Goal: Information Seeking & Learning: Learn about a topic

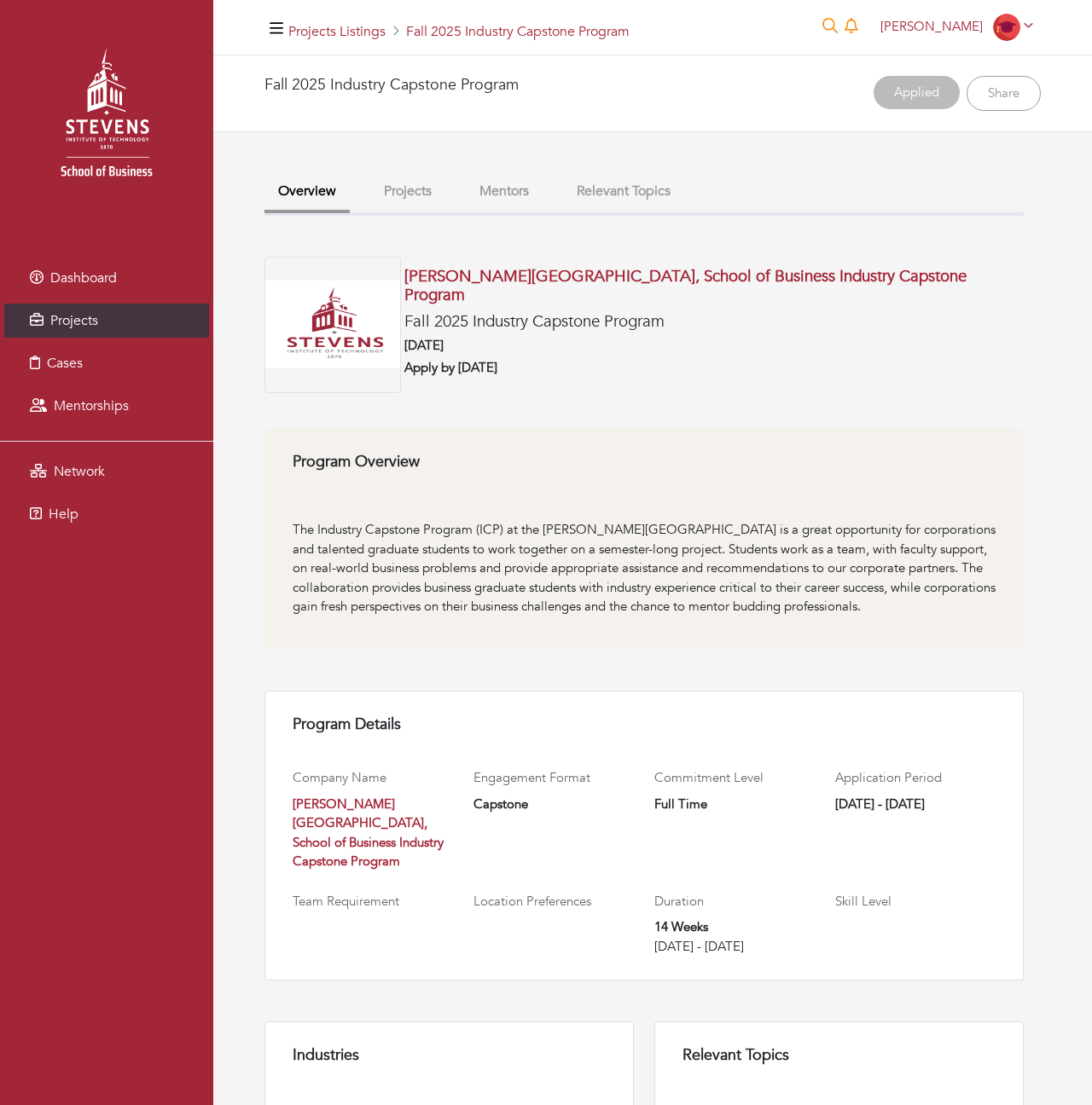
click at [877, 17] on div "[PERSON_NAME] [PERSON_NAME] My profile My organizations Settings Logout" at bounding box center [957, 27] width 168 height 27
click at [908, 29] on span "[PERSON_NAME]" at bounding box center [931, 25] width 102 height 17
click at [969, 67] on link "My profile" at bounding box center [972, 66] width 135 height 26
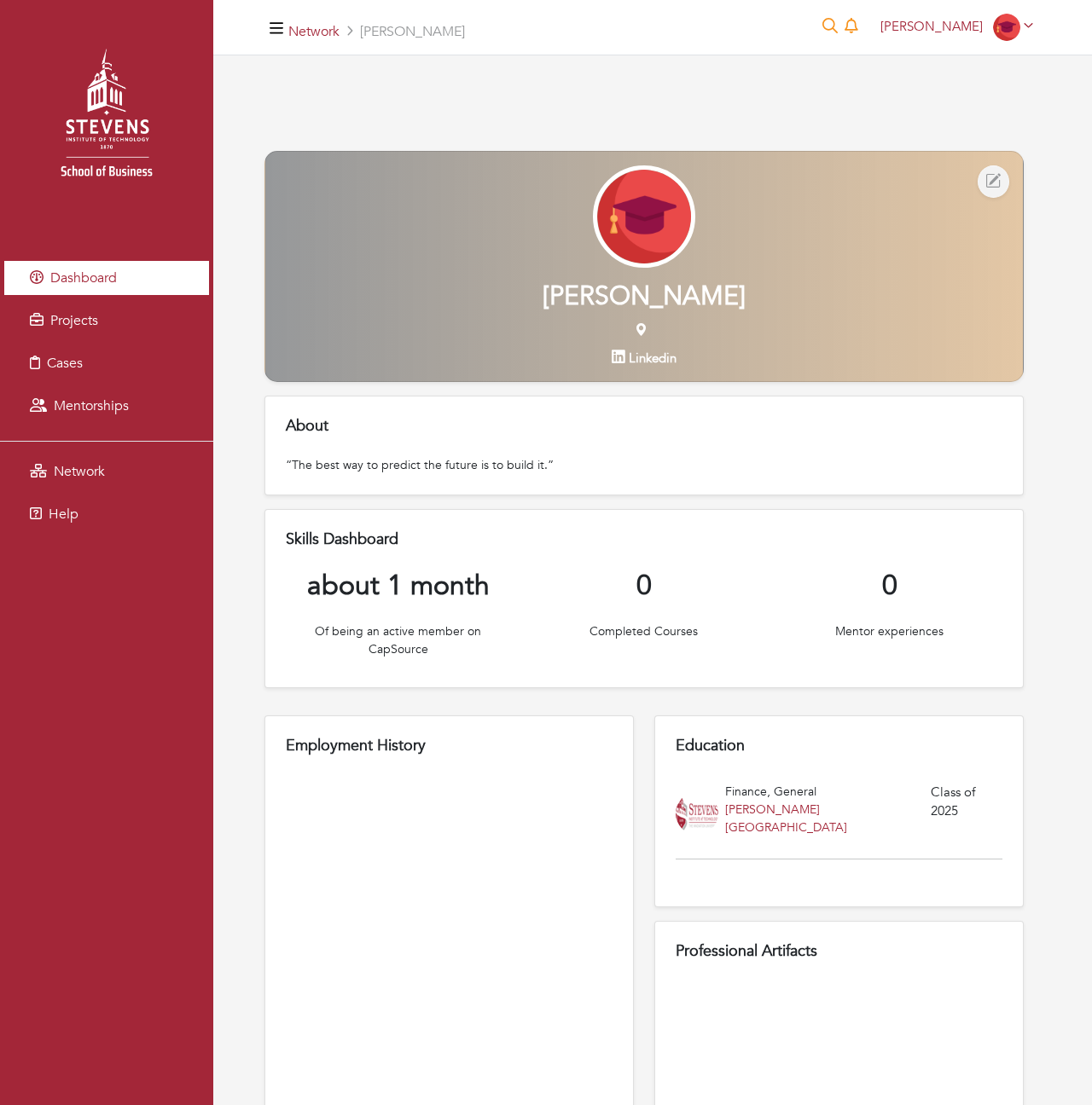
click at [76, 273] on span "Dashboard" at bounding box center [84, 278] width 67 height 18
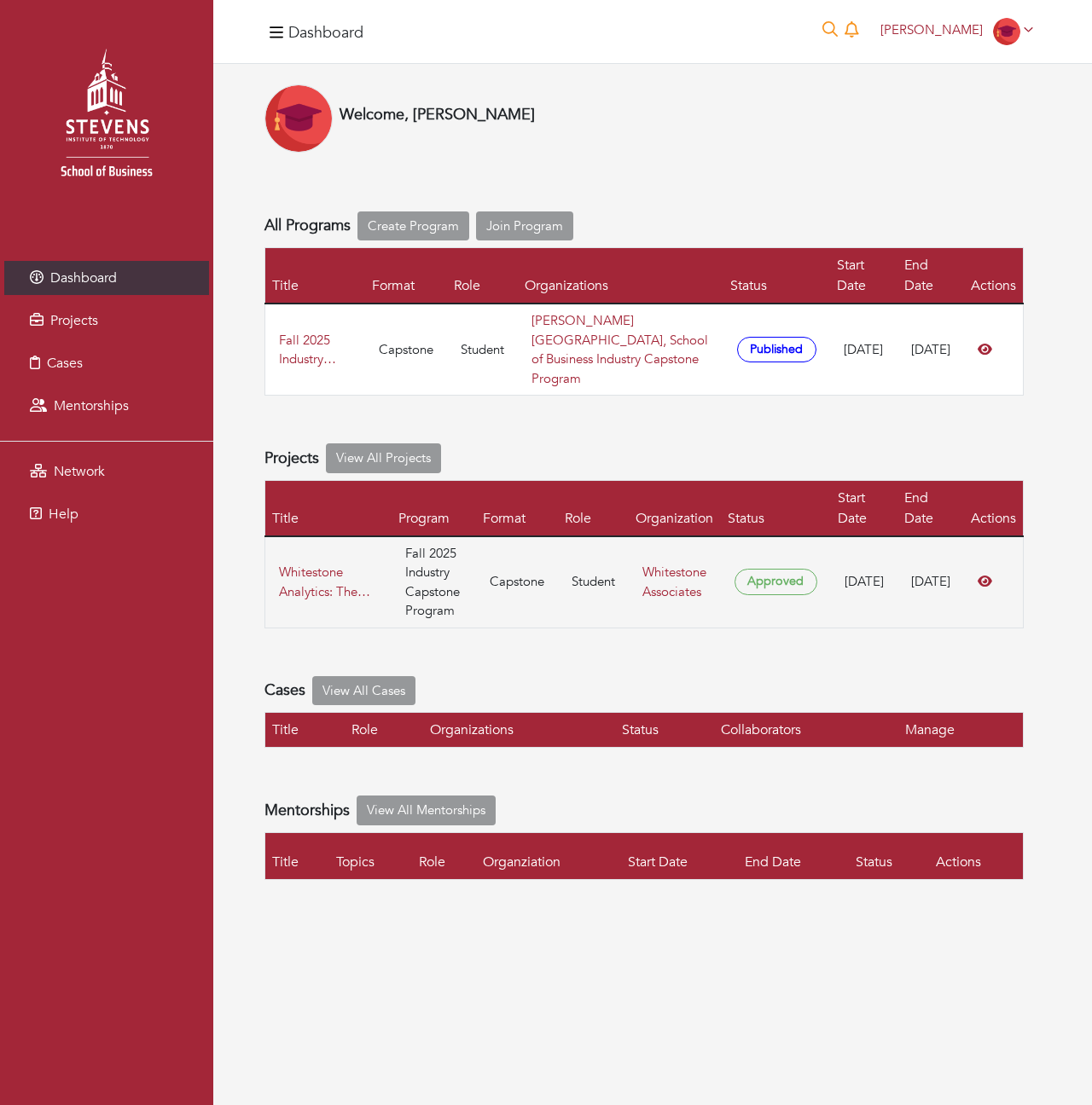
click at [106, 134] on img at bounding box center [106, 120] width 179 height 179
click at [593, 417] on div "Welcome, [PERSON_NAME] All Programs Create Program Join Program Title Format Ro…" at bounding box center [644, 482] width 760 height 796
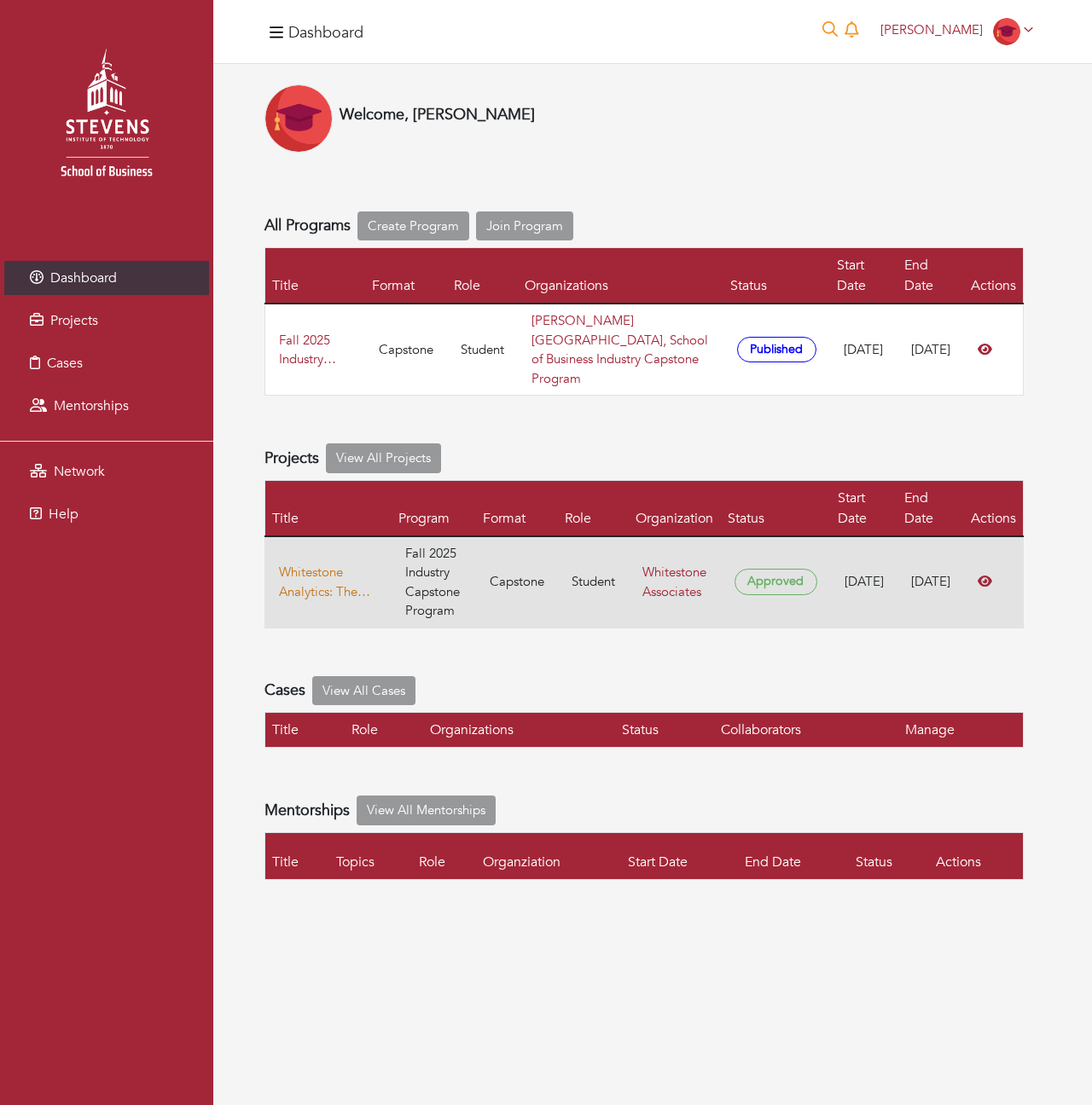
click at [315, 589] on link "Whitestone Analytics: The Future of M&A Advisory Services" at bounding box center [328, 582] width 99 height 39
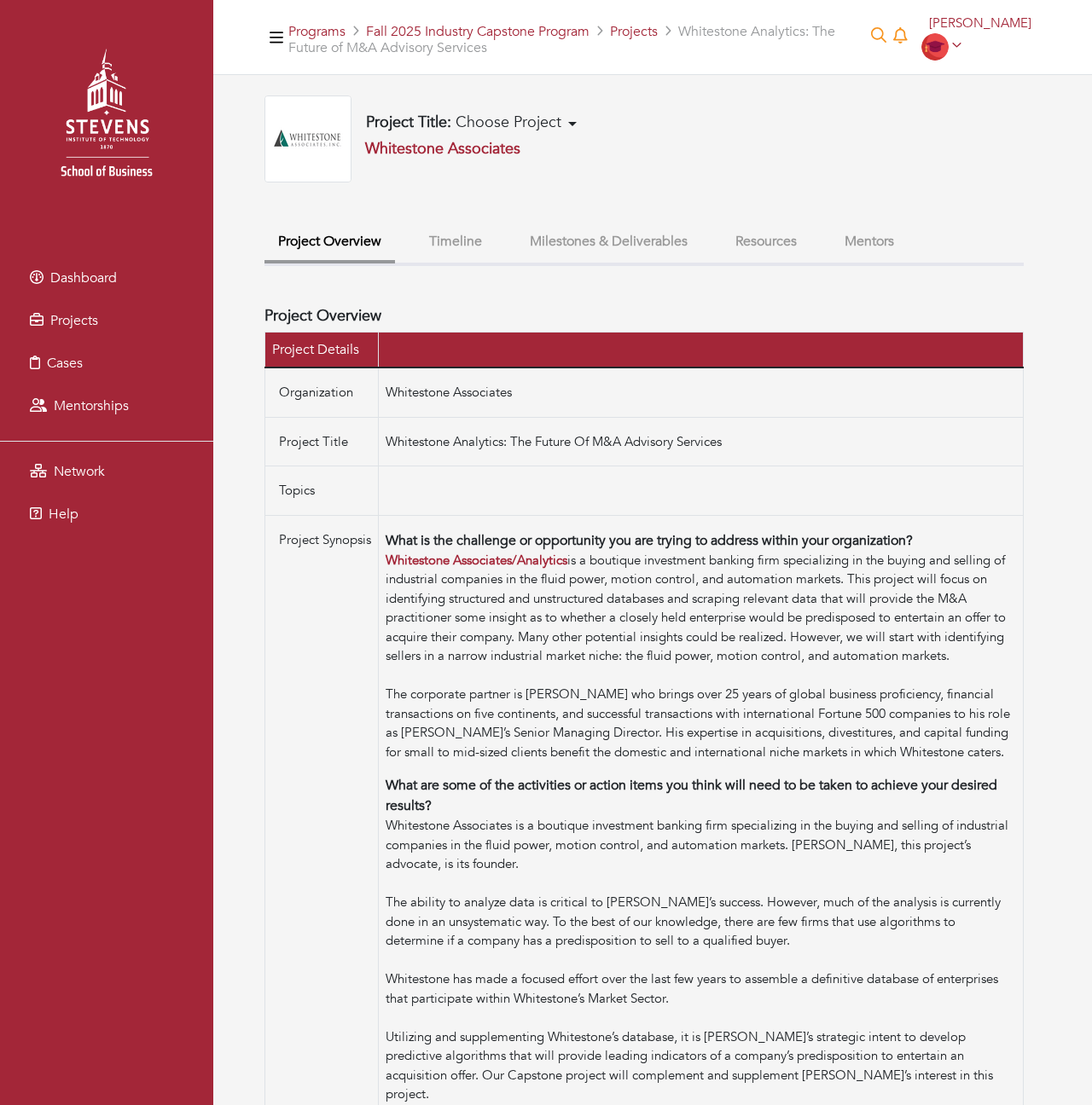
click at [462, 234] on button "Timeline" at bounding box center [455, 242] width 80 height 37
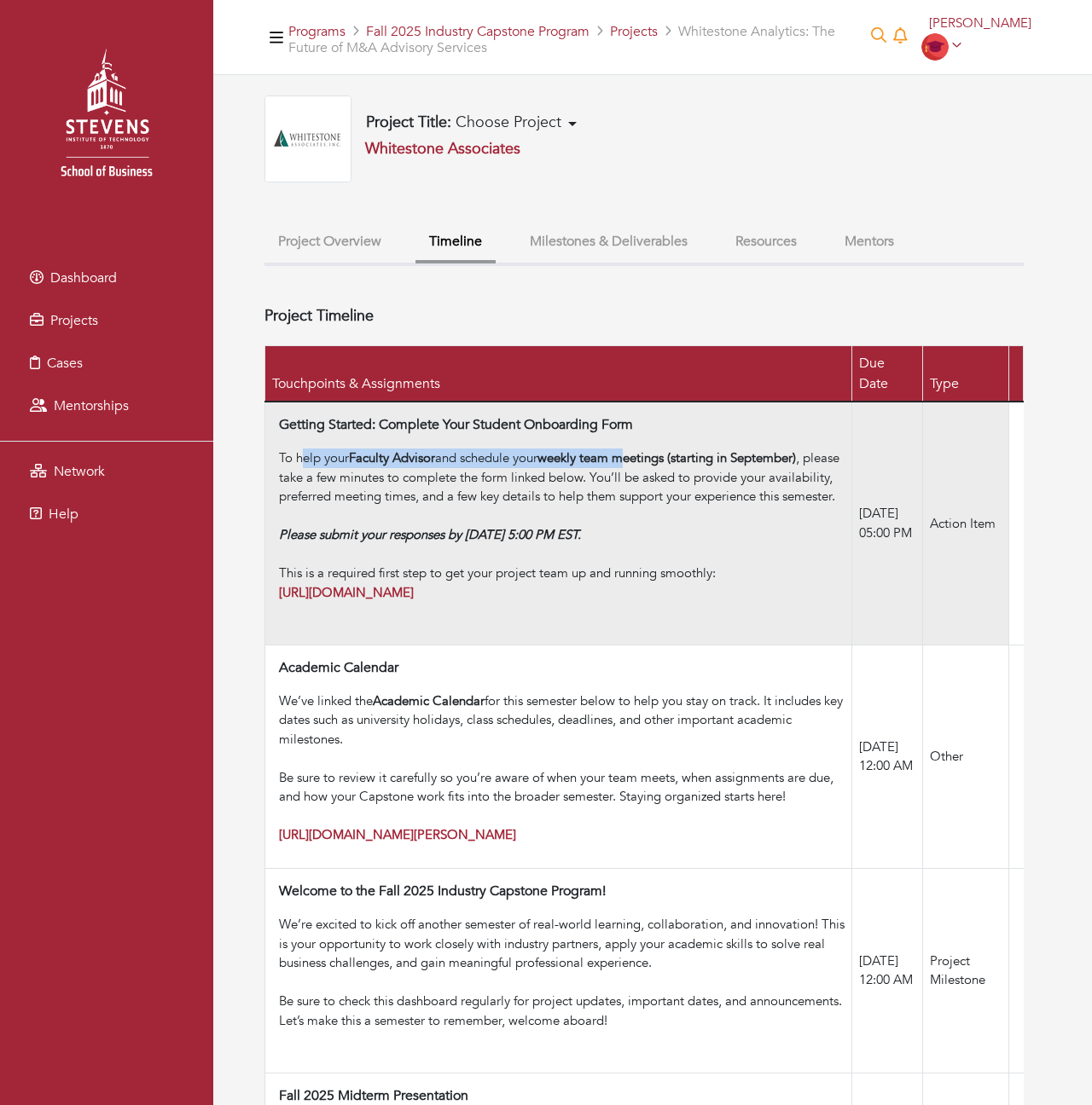
drag, startPoint x: 301, startPoint y: 435, endPoint x: 641, endPoint y: 435, distance: 340.0
click at [641, 448] on div "To help your Faculty Advisor and schedule your weekly team meetings (starting i…" at bounding box center [561, 534] width 565 height 173
click at [698, 449] on strong "weekly team meetings (starting in September)" at bounding box center [666, 457] width 258 height 17
drag, startPoint x: 346, startPoint y: 455, endPoint x: 615, endPoint y: 447, distance: 269.1
click at [615, 448] on div "To help your Faculty Advisor and schedule your weekly team meetings (starting i…" at bounding box center [561, 534] width 565 height 173
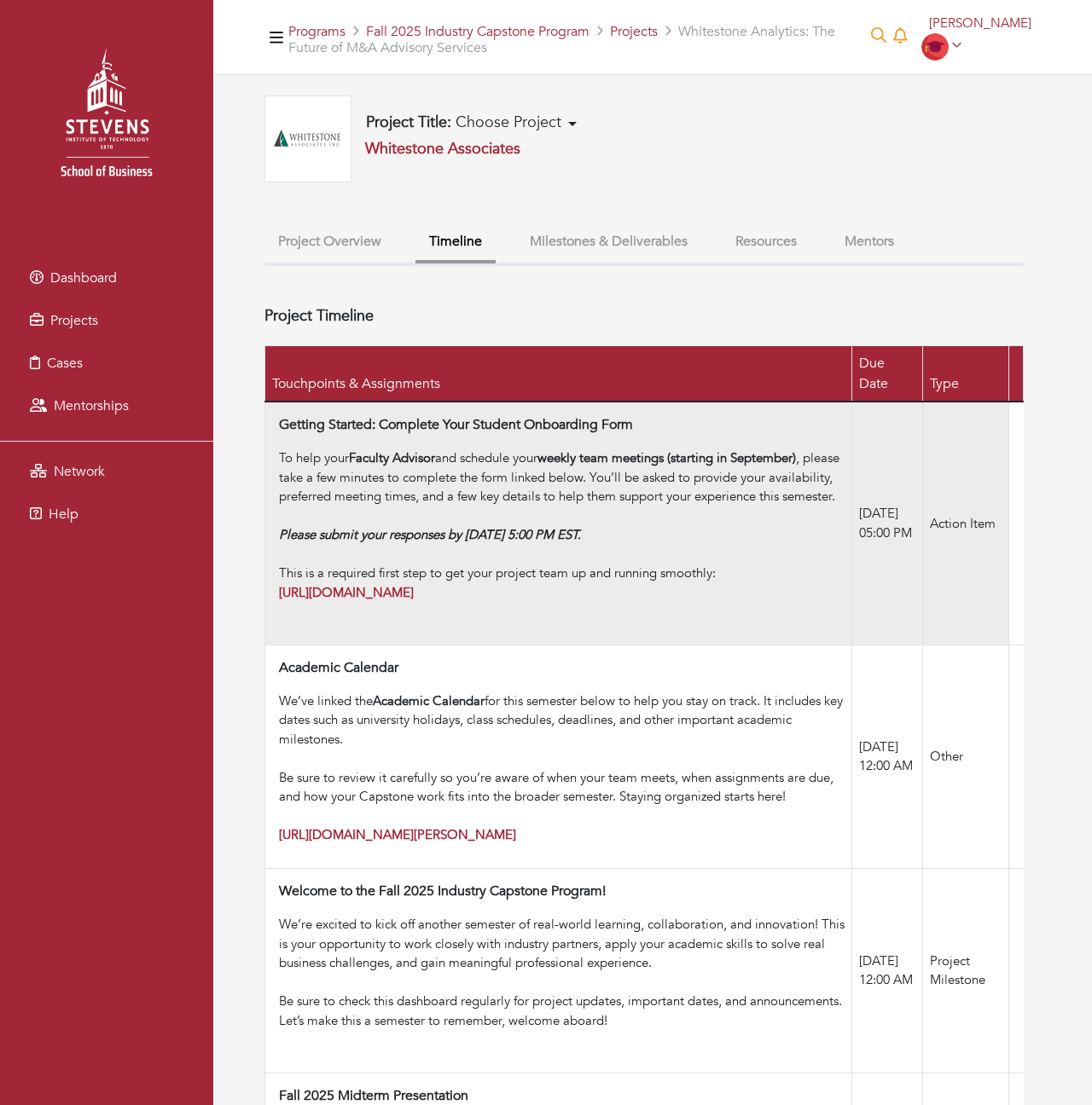
click at [703, 451] on div "To help your Faculty Advisor and schedule your weekly team meetings (starting i…" at bounding box center [561, 534] width 565 height 173
click at [414, 585] on strong "[URL][DOMAIN_NAME]" at bounding box center [346, 592] width 135 height 17
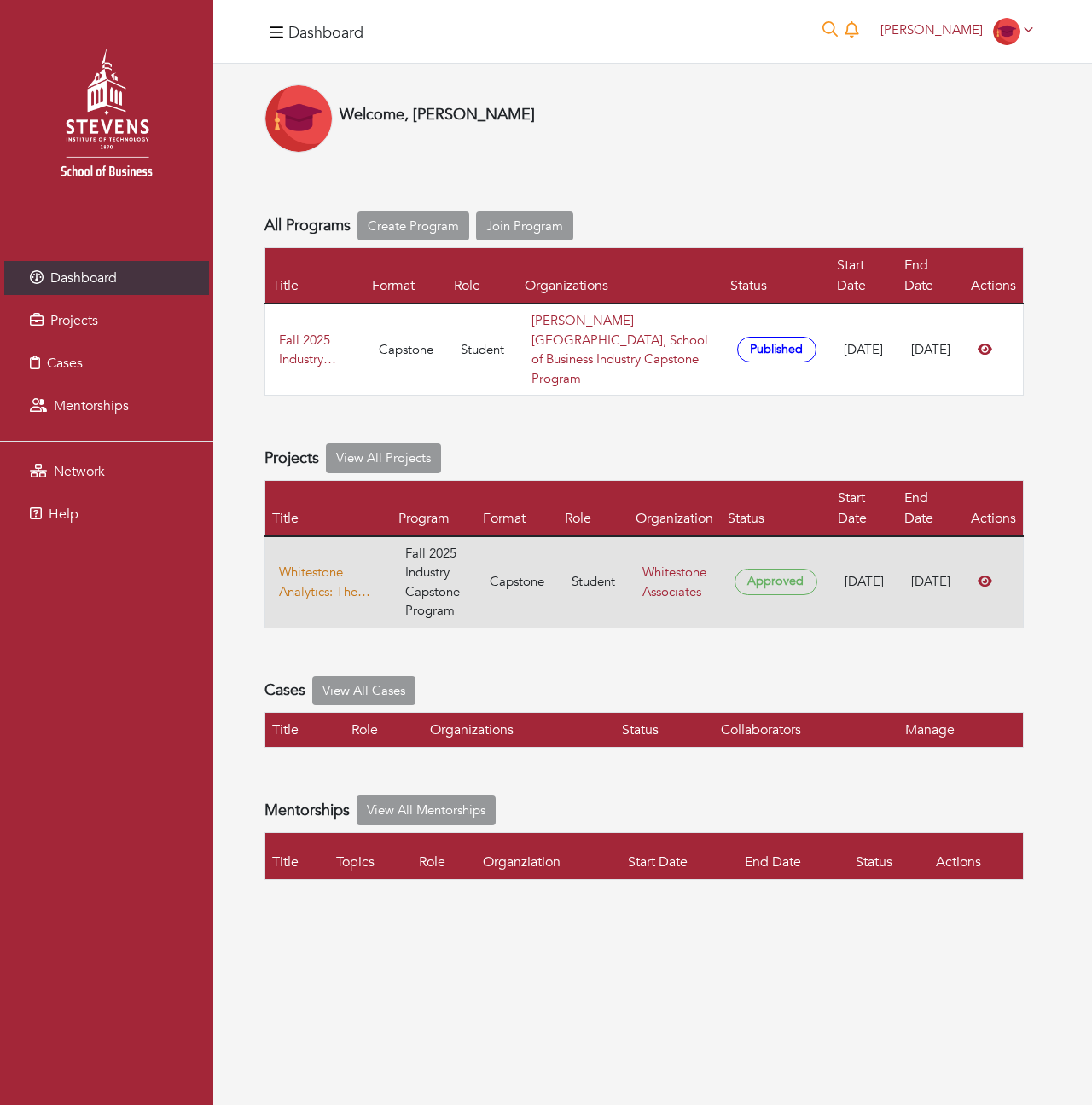
click at [335, 587] on link "Whitestone Analytics: The Future of M&A Advisory Services" at bounding box center [328, 582] width 99 height 39
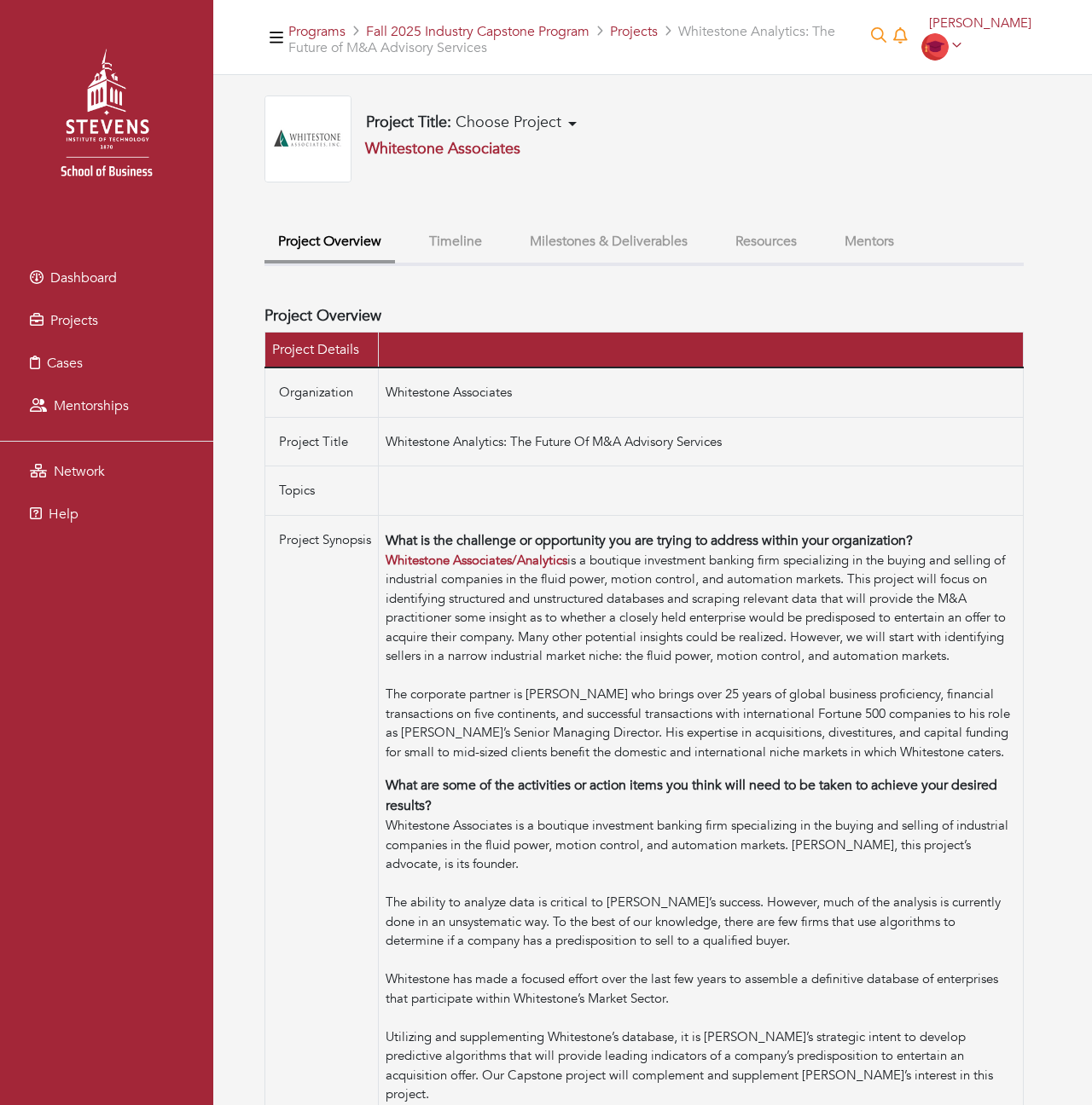
click at [513, 237] on ul "Project Overview Timeline Milestones & Deliverables Resources Mentors" at bounding box center [644, 244] width 760 height 43
click at [474, 237] on button "Timeline" at bounding box center [455, 242] width 80 height 37
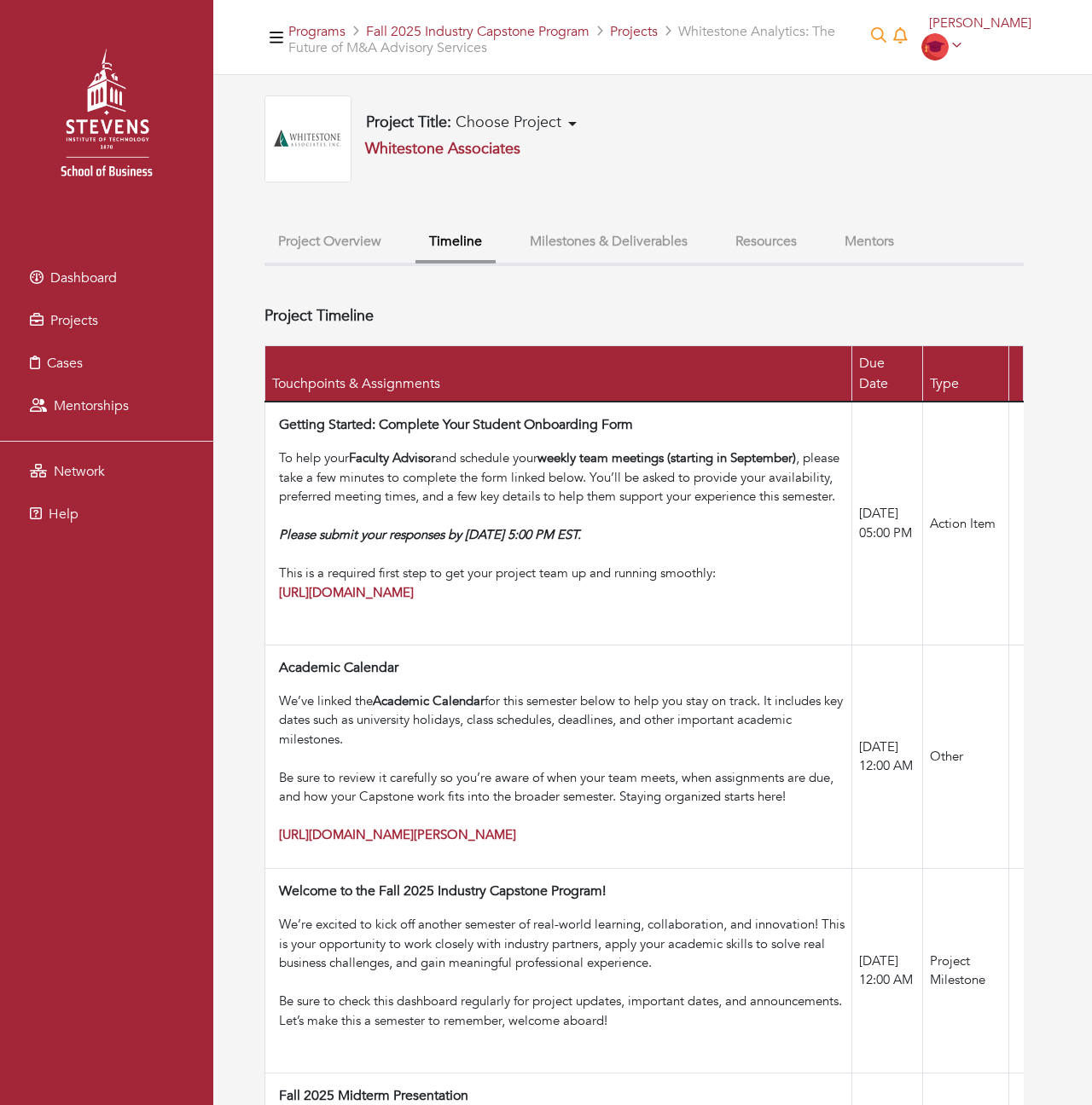
click at [595, 237] on button "Milestones & Deliverables" at bounding box center [608, 242] width 186 height 37
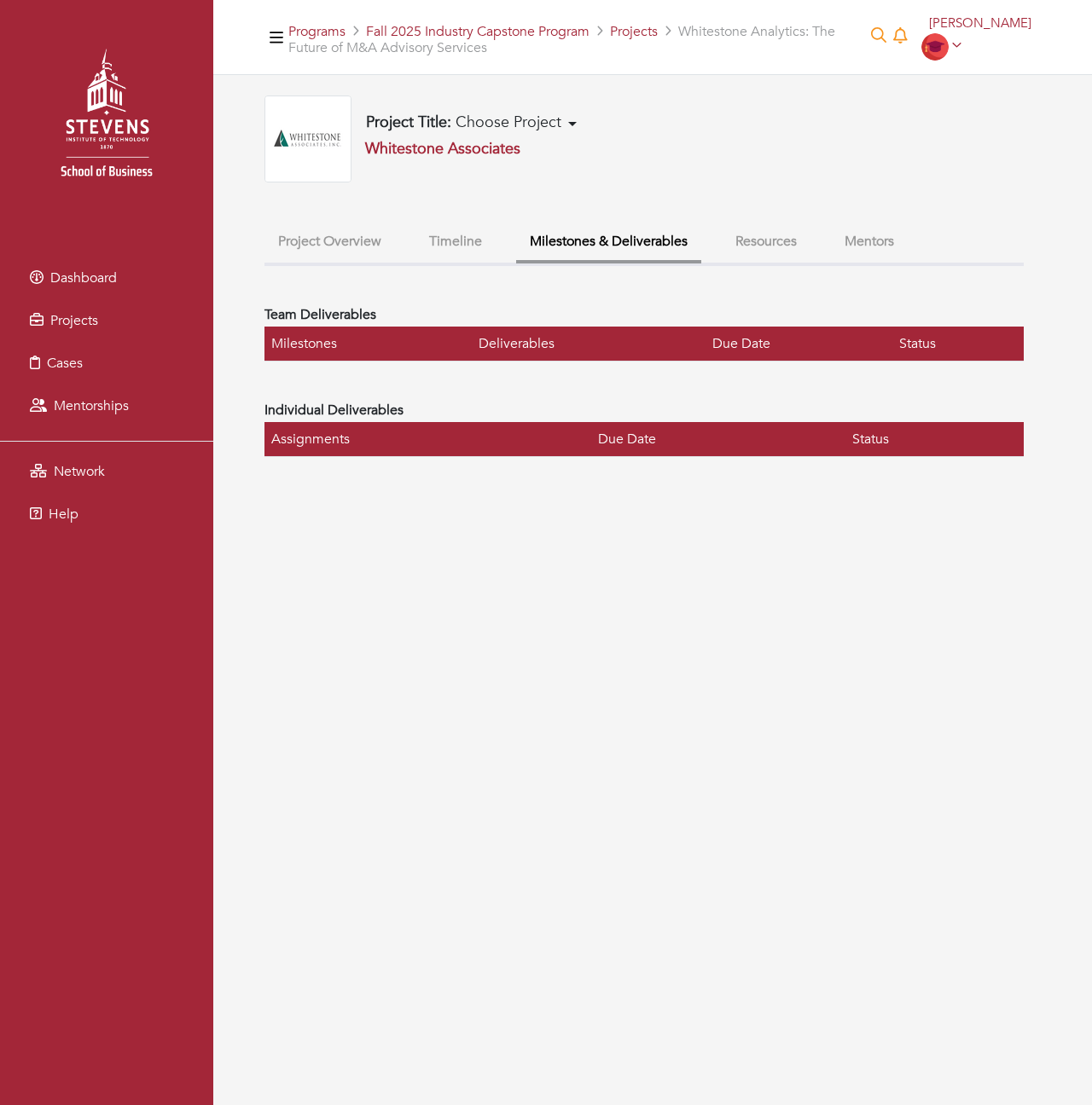
click at [479, 232] on button "Timeline" at bounding box center [455, 242] width 80 height 37
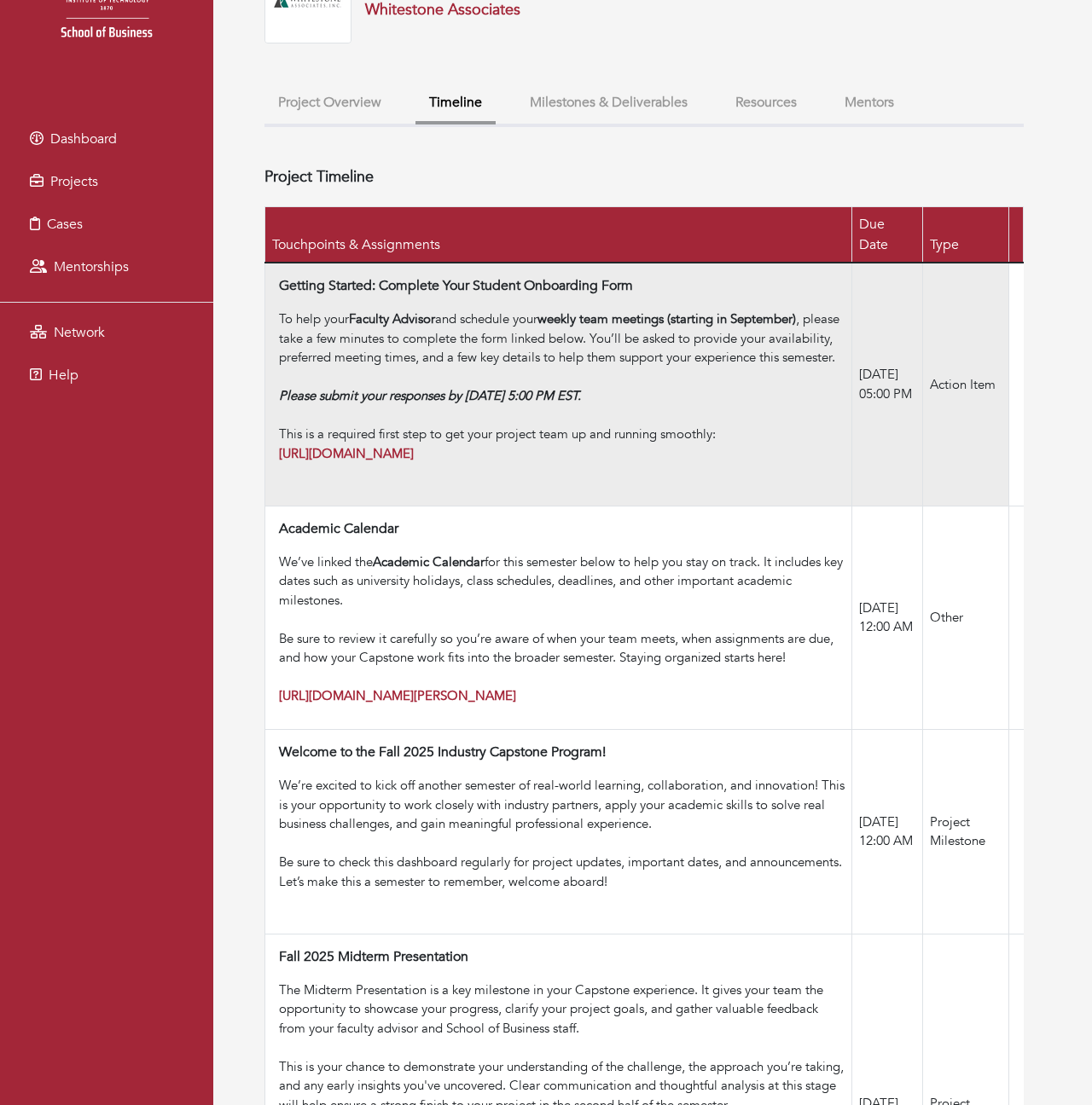
scroll to position [155, 0]
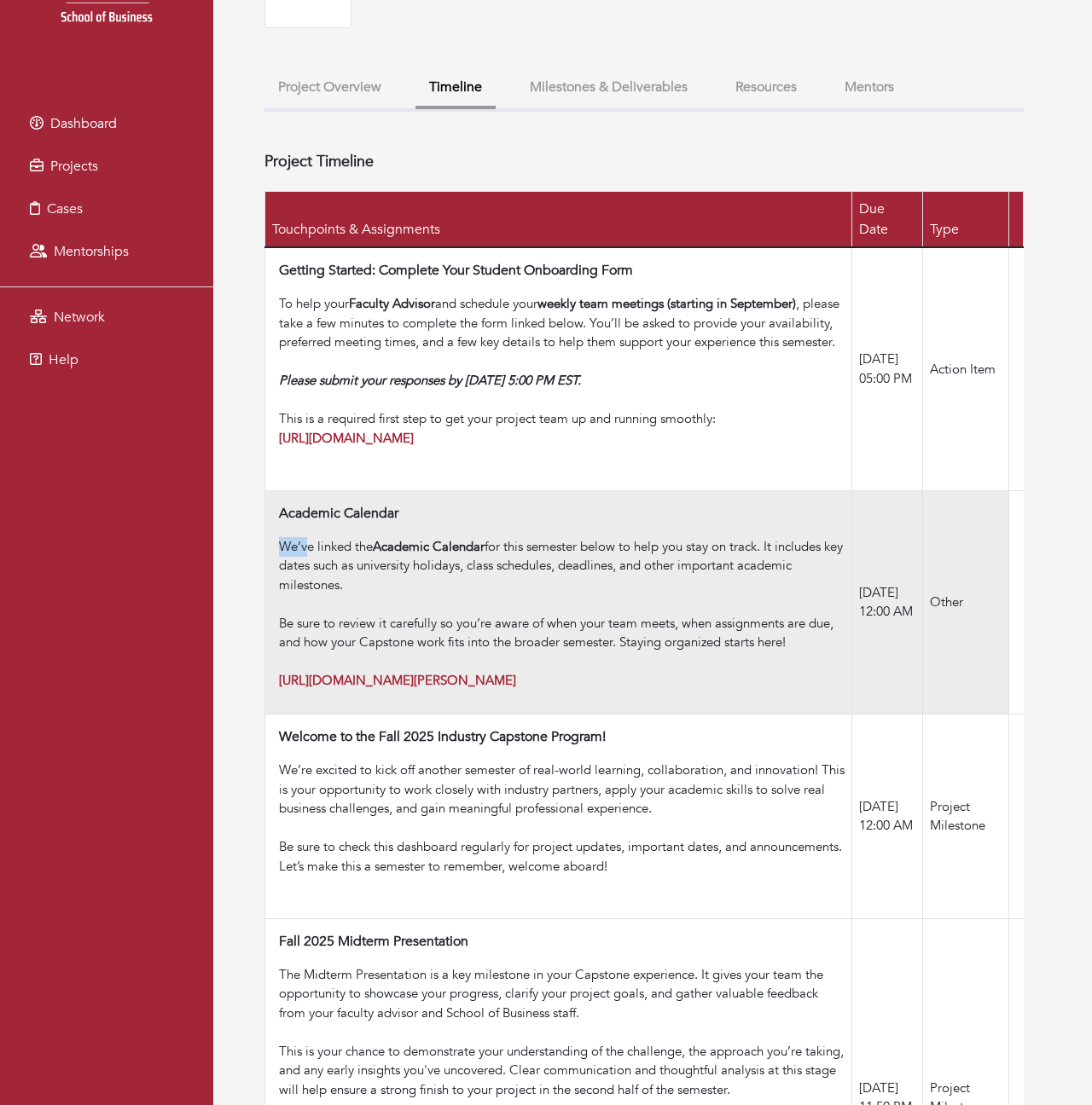
drag, startPoint x: 304, startPoint y: 546, endPoint x: 758, endPoint y: 530, distance: 454.3
click at [758, 530] on td "Academic Calendar We’ve linked the Academic Calendar for this semester below to…" at bounding box center [559, 602] width 587 height 223
drag, startPoint x: 346, startPoint y: 560, endPoint x: 627, endPoint y: 557, distance: 281.0
click at [627, 557] on div "We’ve linked the Academic Calendar for this semester below to help you stay on …" at bounding box center [561, 575] width 565 height 76
click at [657, 561] on div "We’ve linked the Academic Calendar for this semester below to help you stay on …" at bounding box center [561, 575] width 565 height 76
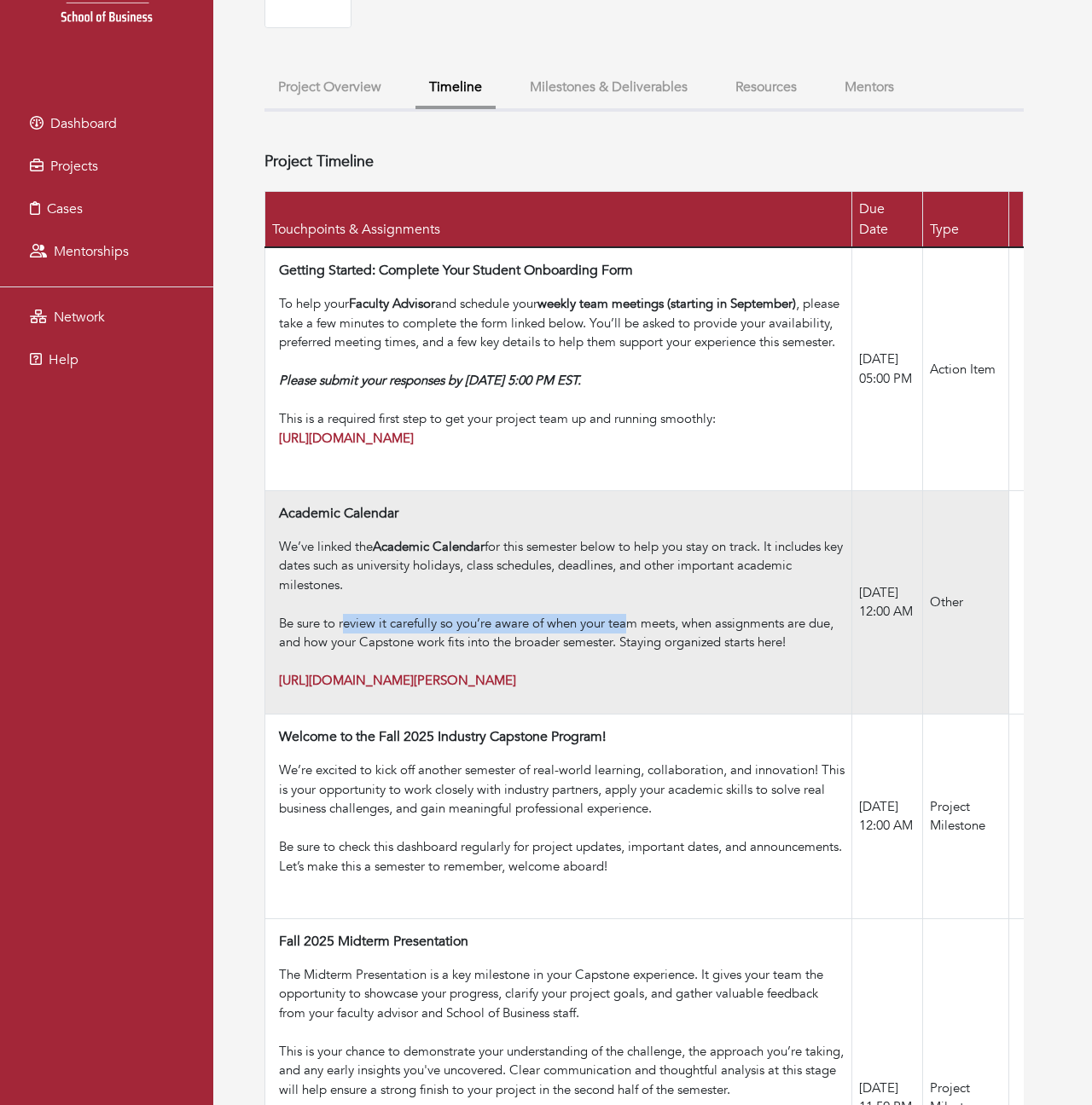
drag, startPoint x: 346, startPoint y: 612, endPoint x: 634, endPoint y: 622, distance: 288.2
click at [636, 622] on div "Be sure to review it carefully so you’re aware of when your team meets, when as…" at bounding box center [561, 652] width 565 height 76
click at [634, 622] on div "Be sure to review it carefully so you’re aware of when your team meets, when as…" at bounding box center [561, 652] width 565 height 76
click at [493, 673] on strong "[URL][DOMAIN_NAME][PERSON_NAME]" at bounding box center [397, 680] width 237 height 17
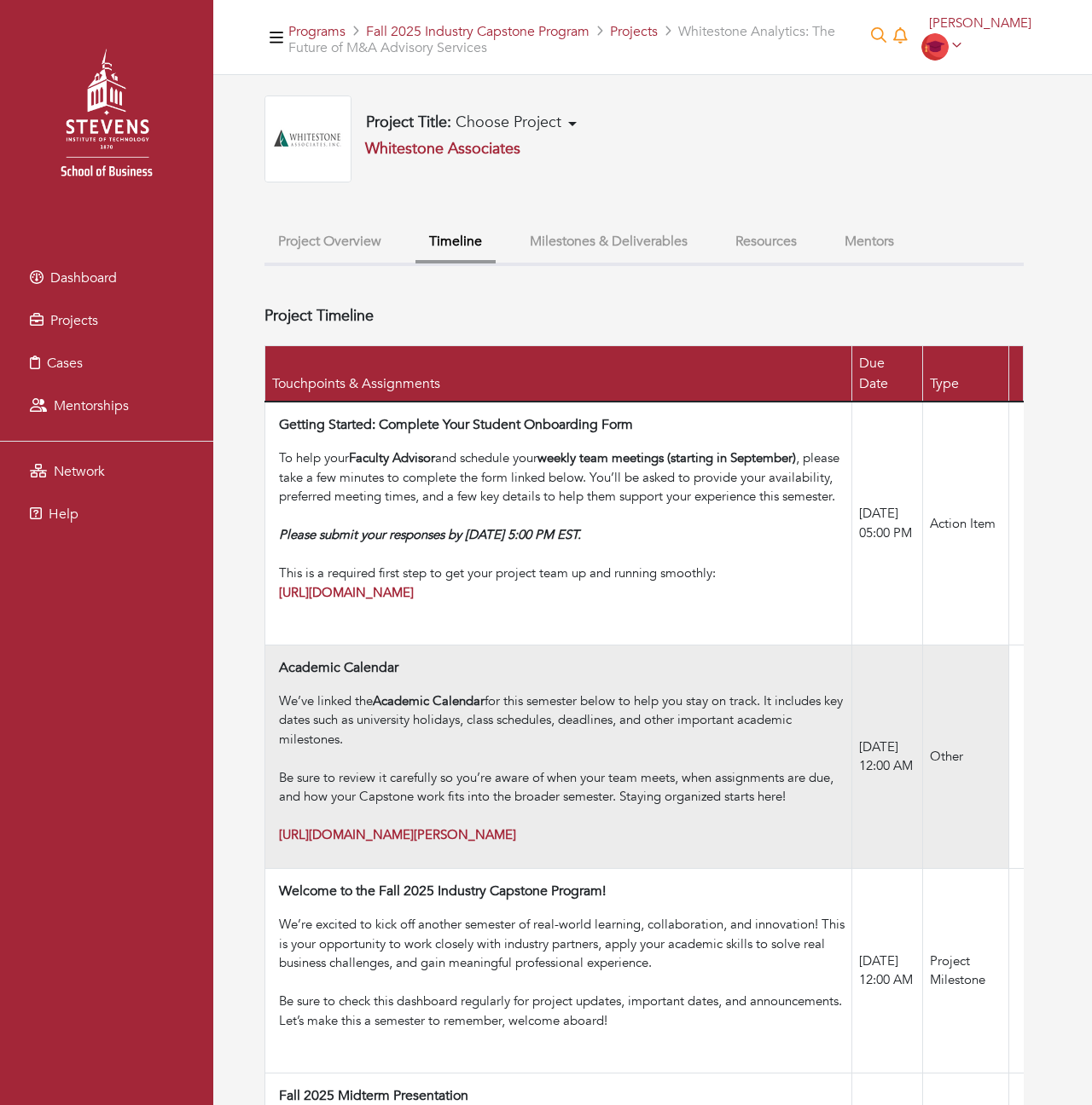
click at [369, 733] on div "We’ve linked the Academic Calendar for this semester below to help you stay on …" at bounding box center [561, 730] width 565 height 76
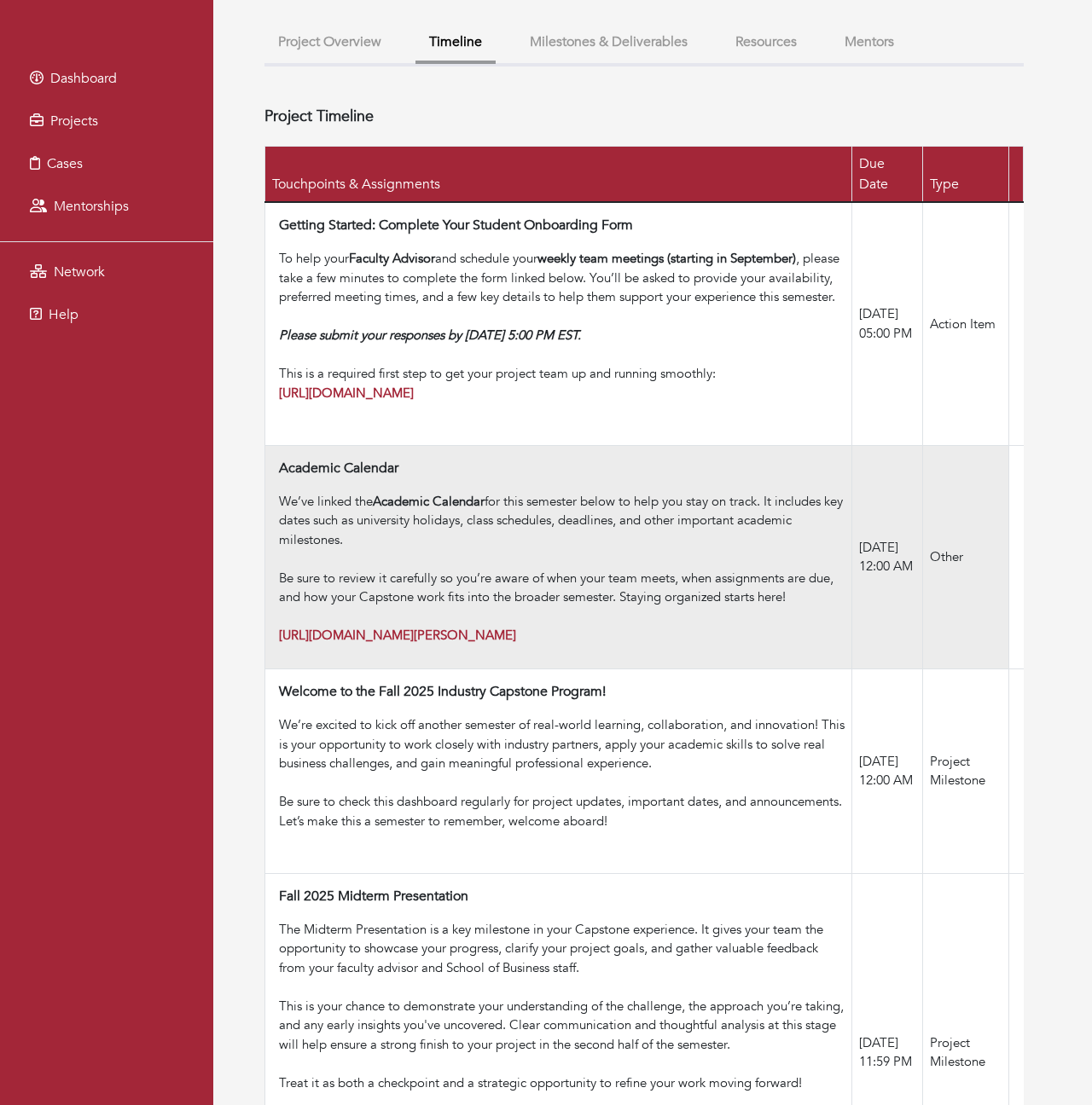
scroll to position [225, 0]
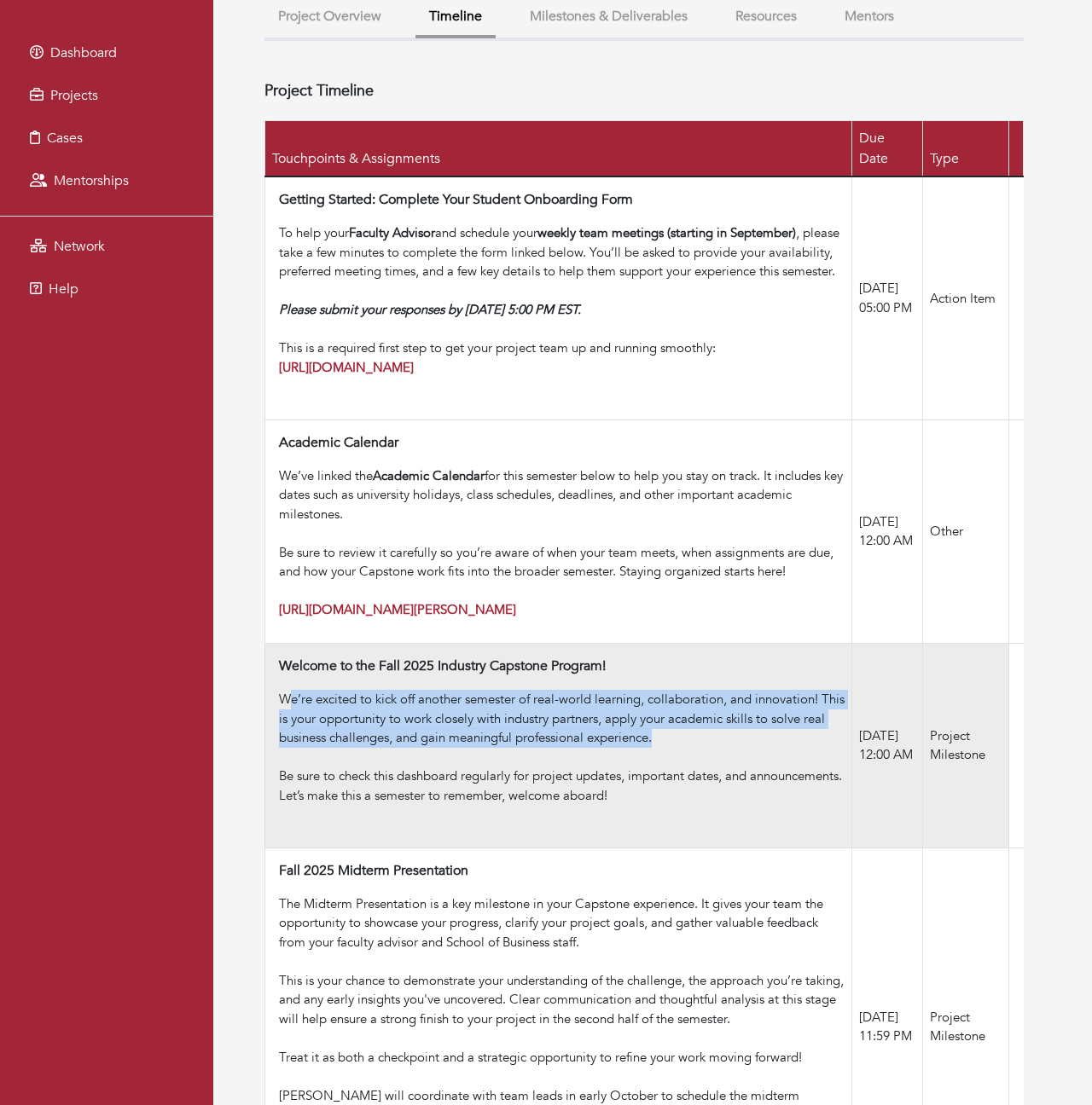
drag, startPoint x: 290, startPoint y: 687, endPoint x: 741, endPoint y: 726, distance: 452.7
click at [745, 726] on div "We’re excited to kick off another semester of real-world learning, collaboratio…" at bounding box center [561, 728] width 565 height 76
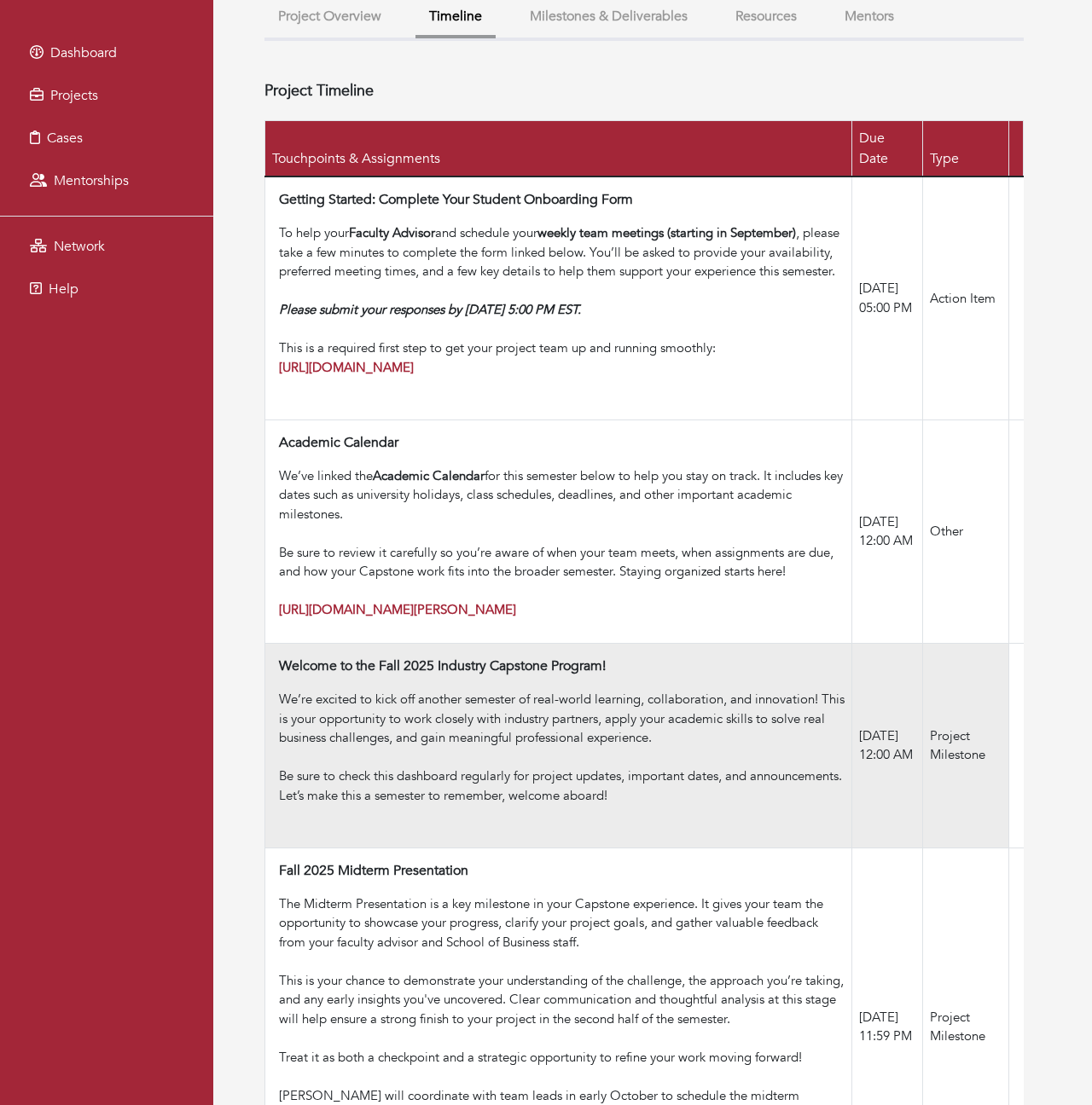
click at [637, 726] on div "We’re excited to kick off another semester of real-world learning, collaboratio…" at bounding box center [561, 728] width 565 height 76
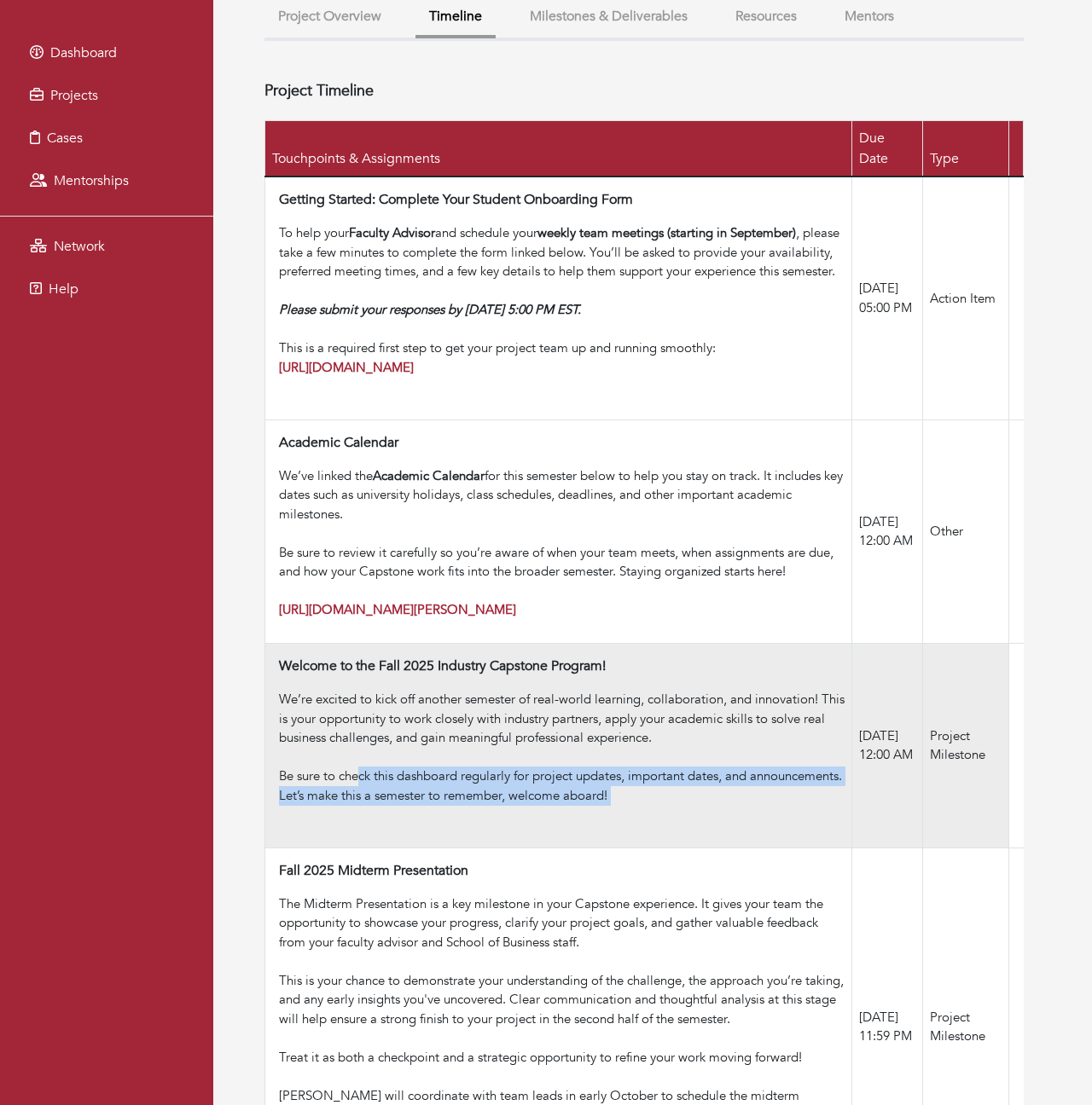
drag, startPoint x: 363, startPoint y: 767, endPoint x: 719, endPoint y: 799, distance: 357.4
click at [719, 799] on div "Be sure to check this dashboard regularly for project updates, important dates,…" at bounding box center [561, 796] width 565 height 58
click at [724, 782] on div "Be sure to check this dashboard regularly for project updates, important dates,…" at bounding box center [561, 796] width 565 height 58
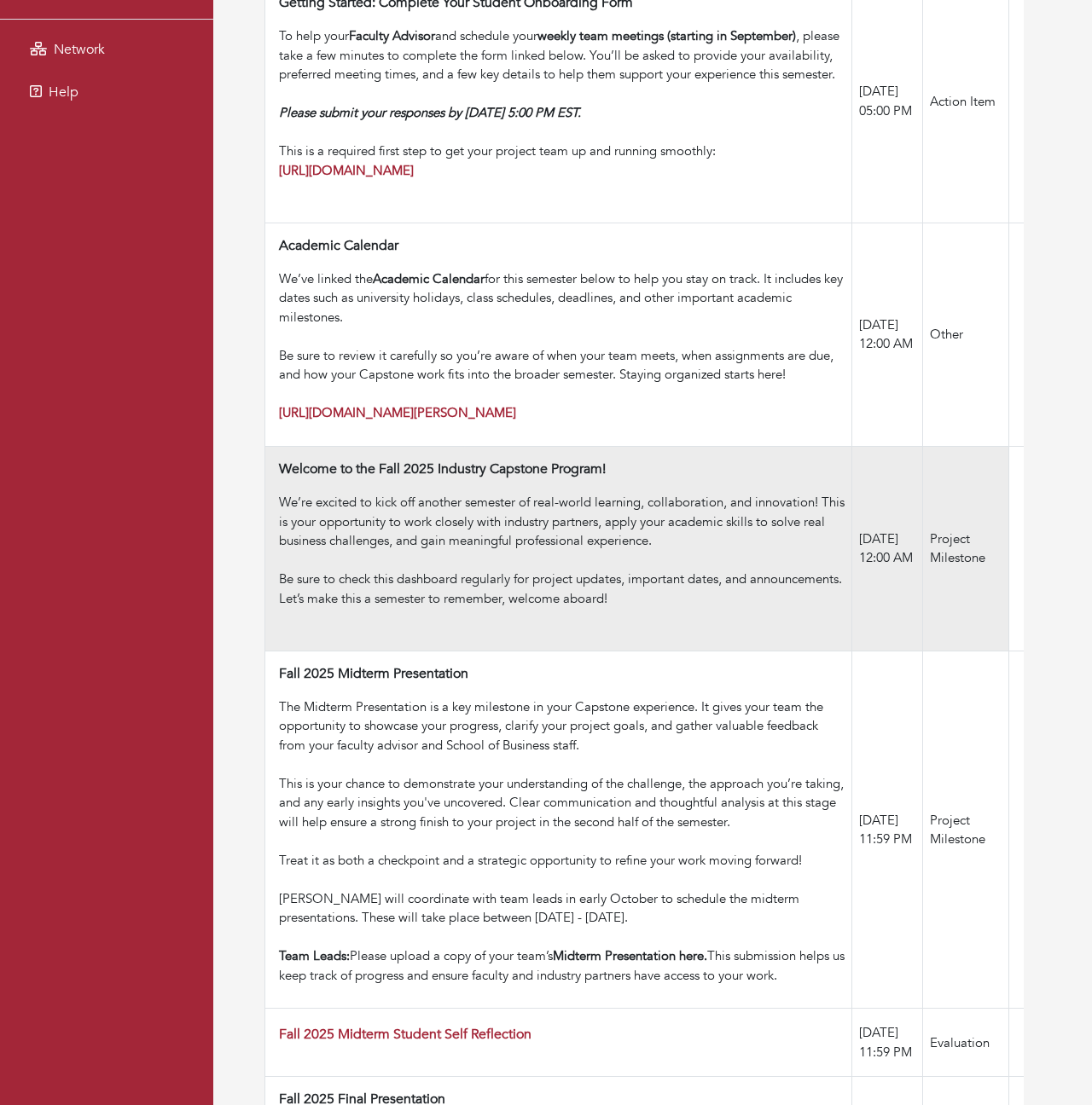
scroll to position [437, 0]
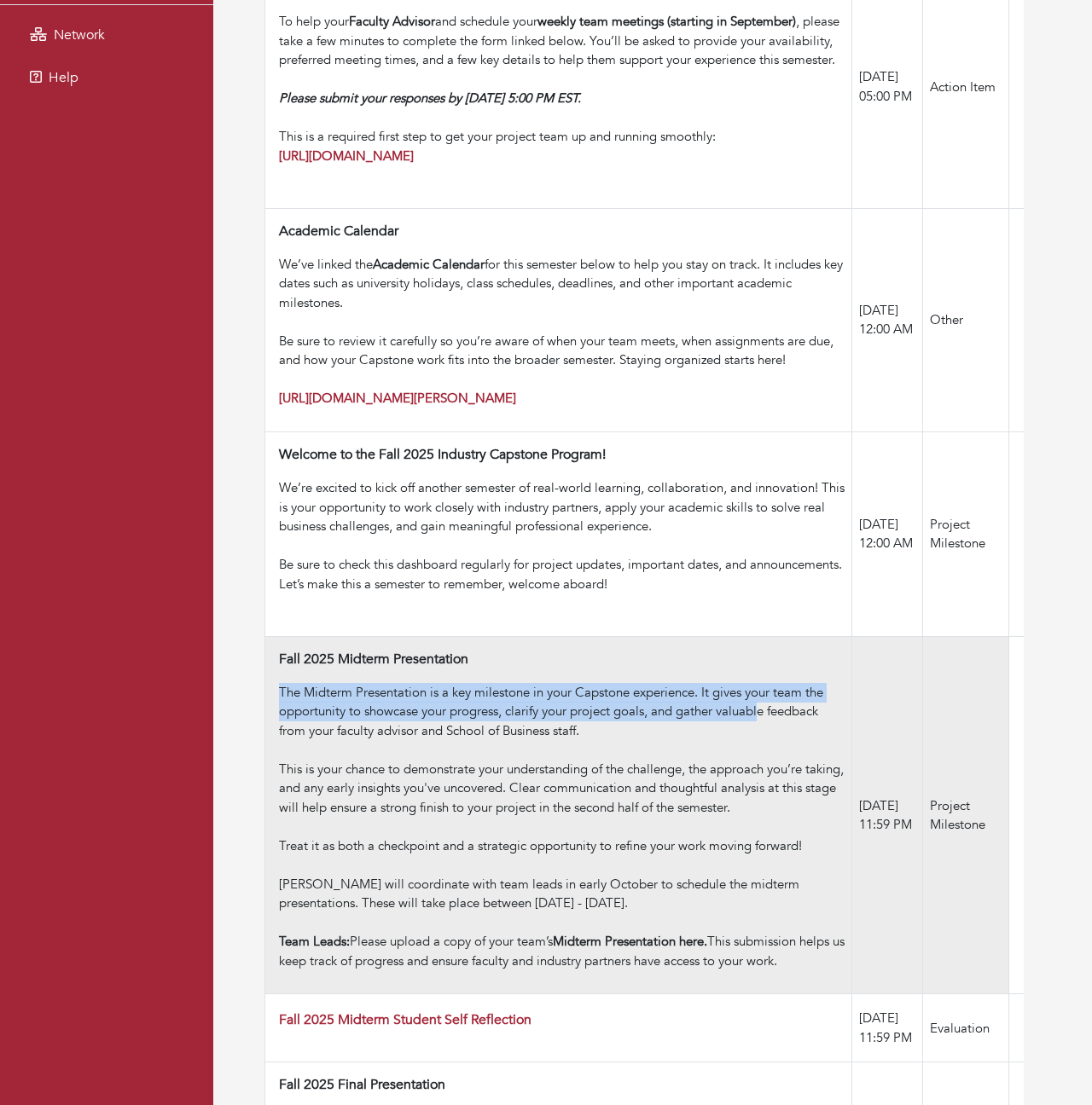
drag, startPoint x: 280, startPoint y: 681, endPoint x: 760, endPoint y: 702, distance: 480.5
click at [760, 702] on div "The Midterm Presentation is a key milestone in your Capstone experience. It giv…" at bounding box center [561, 721] width 565 height 76
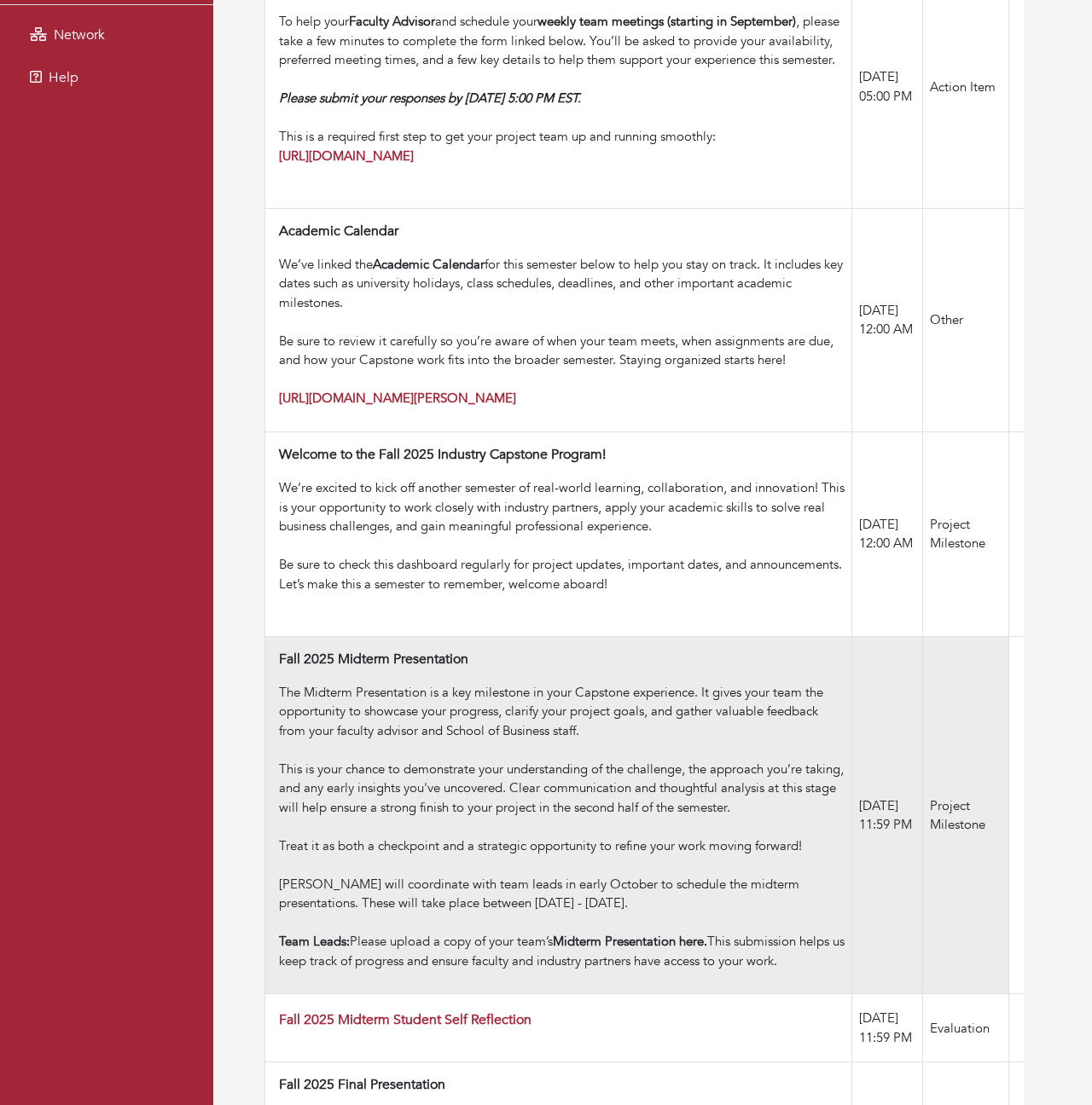
click at [668, 715] on div "The Midterm Presentation is a key milestone in your Capstone experience. It giv…" at bounding box center [561, 721] width 565 height 76
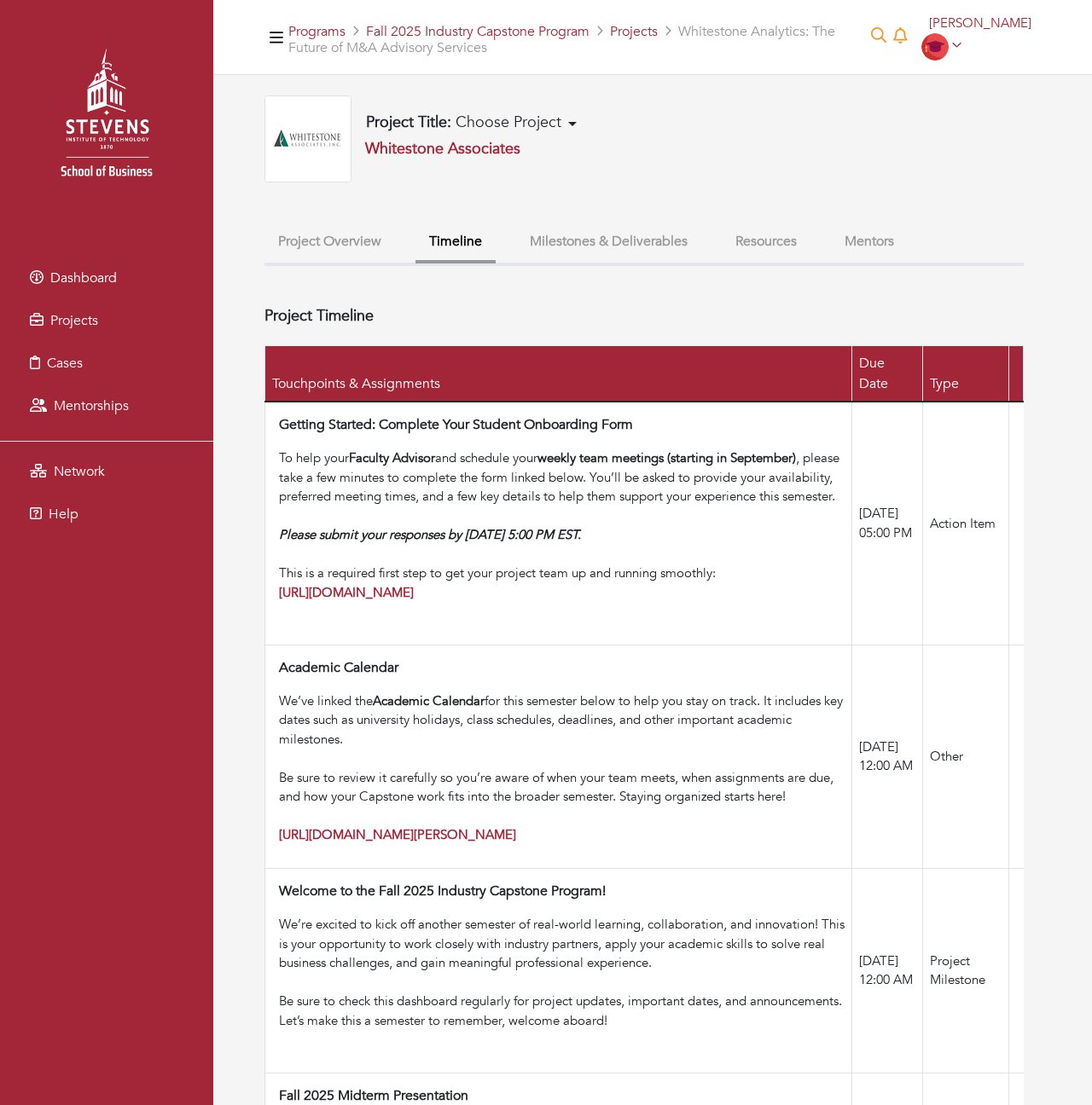
scroll to position [0, 0]
click at [755, 137] on div "Project Title: Choose Project Building a GTM Strategy for AI-Enabled SaaS By Li…" at bounding box center [644, 139] width 760 height 87
